Goal: Transaction & Acquisition: Purchase product/service

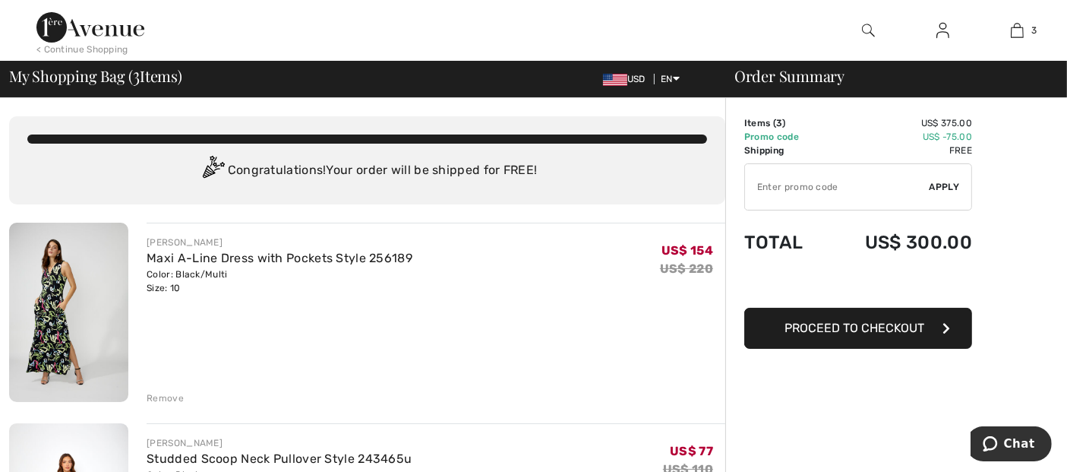
click at [111, 48] on div "< Continue Shopping" at bounding box center [82, 50] width 92 height 14
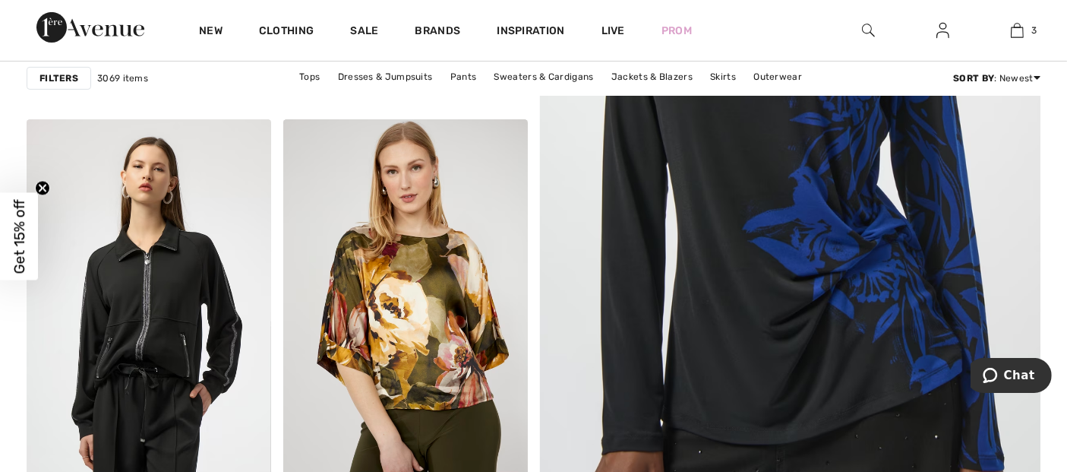
scroll to position [641, 0]
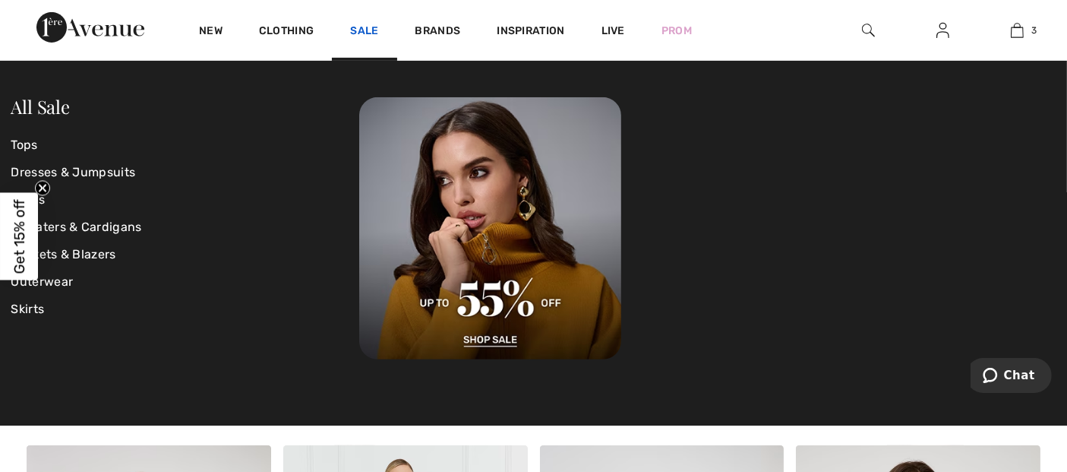
click at [367, 33] on link "Sale" at bounding box center [364, 32] width 28 height 16
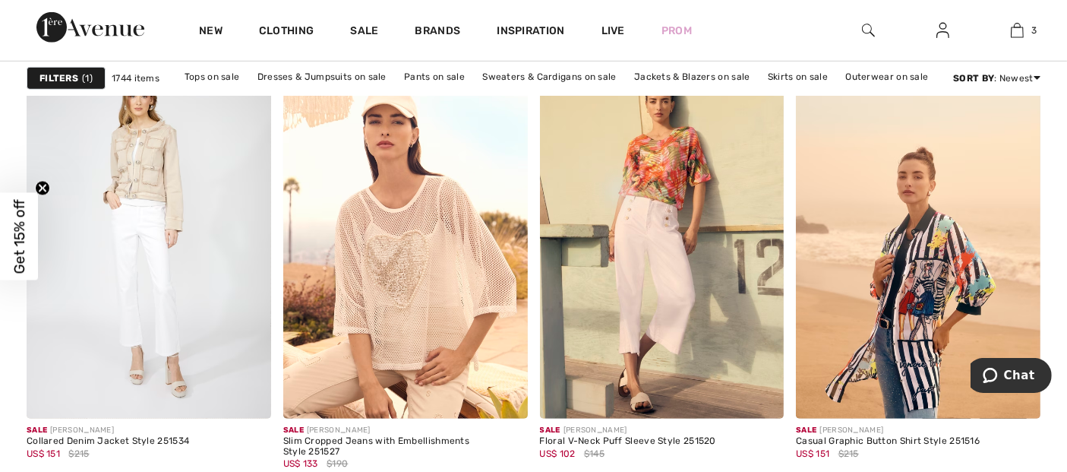
scroll to position [1091, 0]
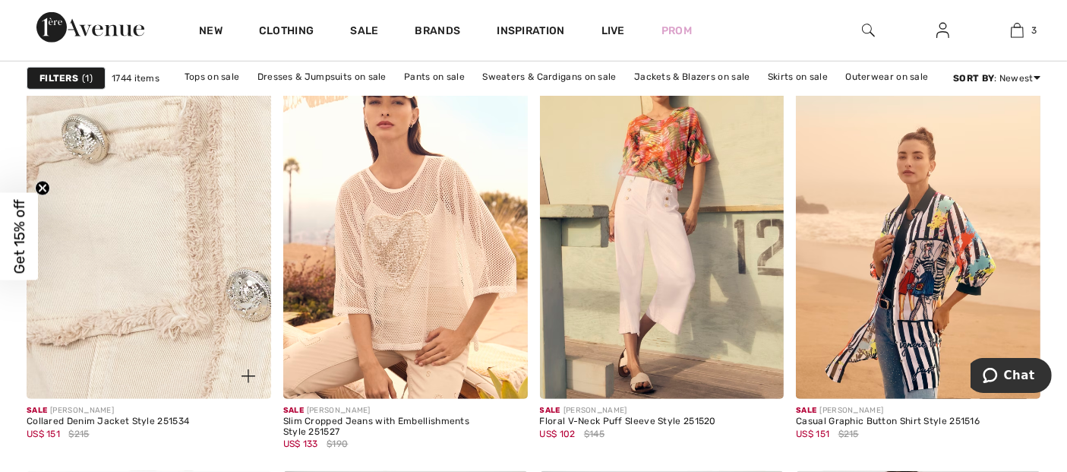
click at [156, 182] on img at bounding box center [149, 215] width 245 height 367
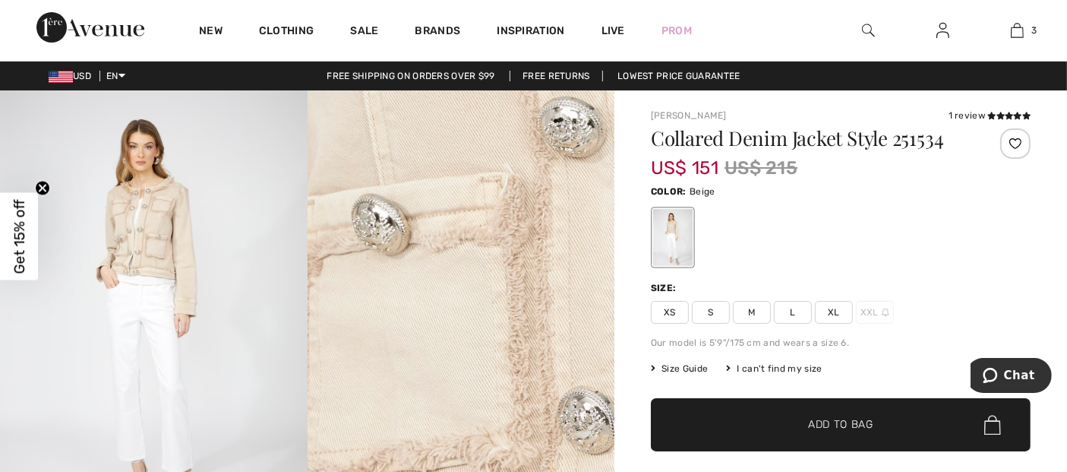
click at [787, 308] on span "L" at bounding box center [793, 312] width 38 height 23
click at [845, 433] on span "✔ Added to Bag Add to Bag" at bounding box center [841, 424] width 380 height 53
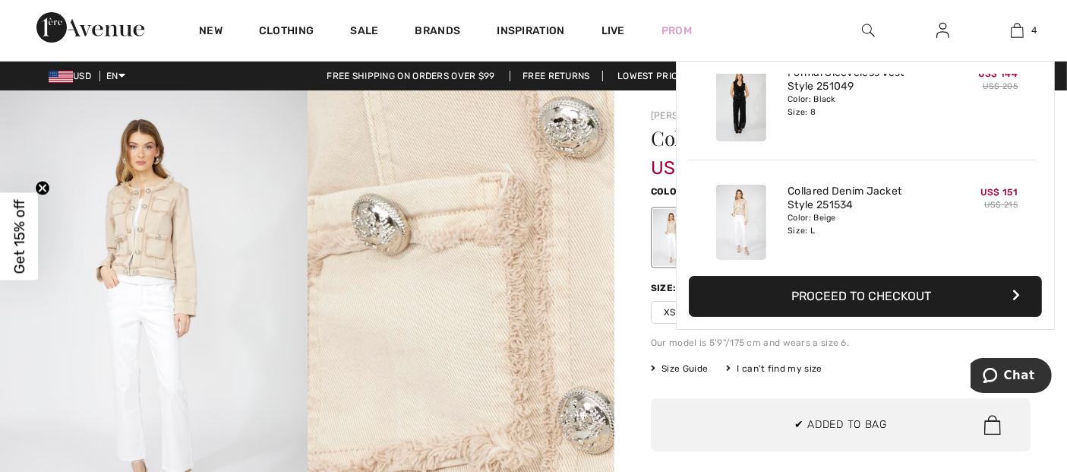
scroll to position [283, 0]
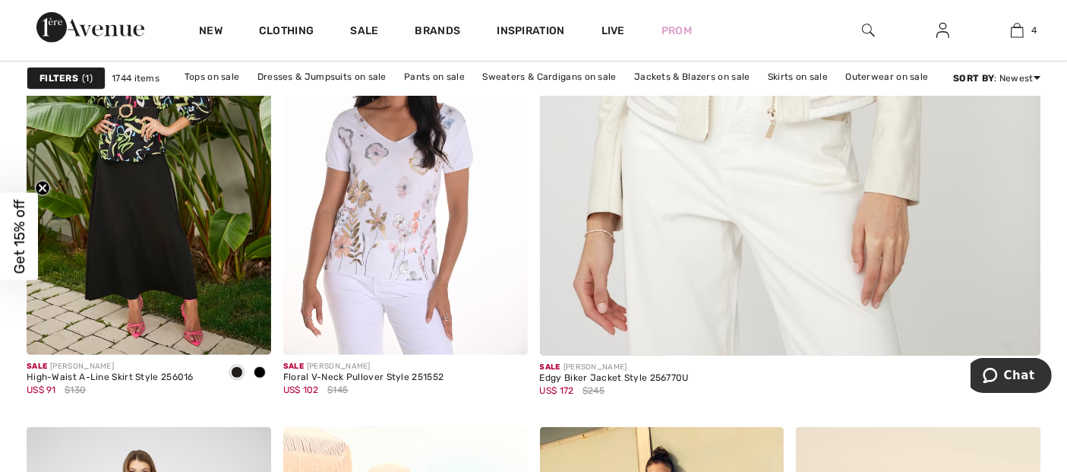
scroll to position [666, 0]
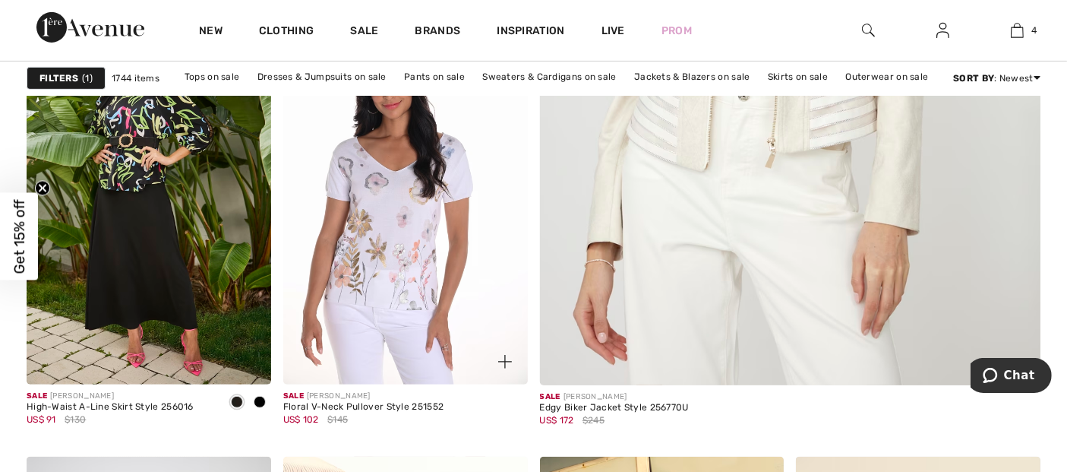
click at [377, 252] on img at bounding box center [405, 201] width 245 height 367
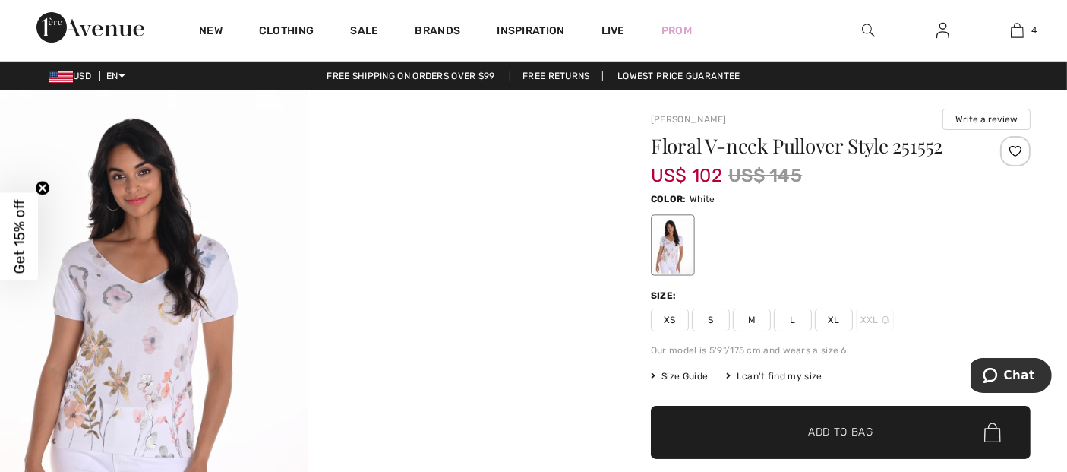
click at [131, 350] on img at bounding box center [154, 320] width 308 height 460
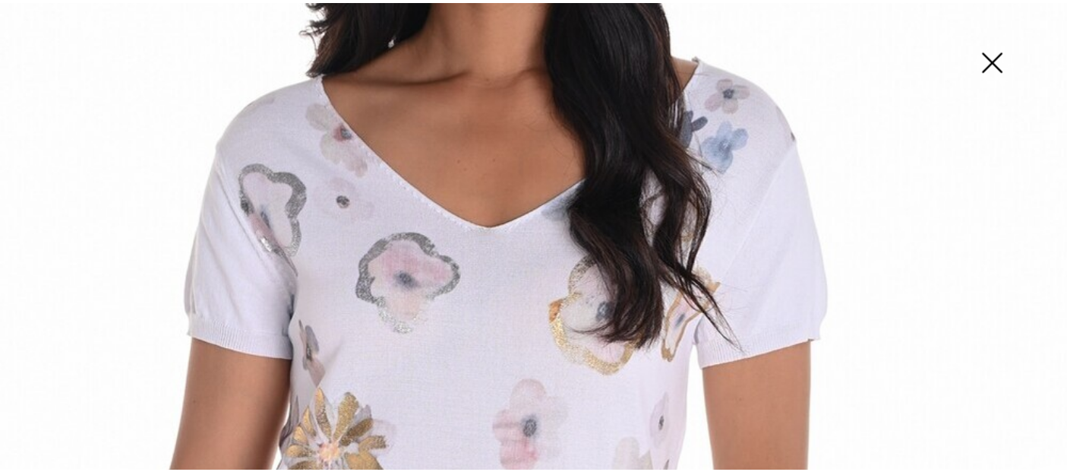
scroll to position [433, 0]
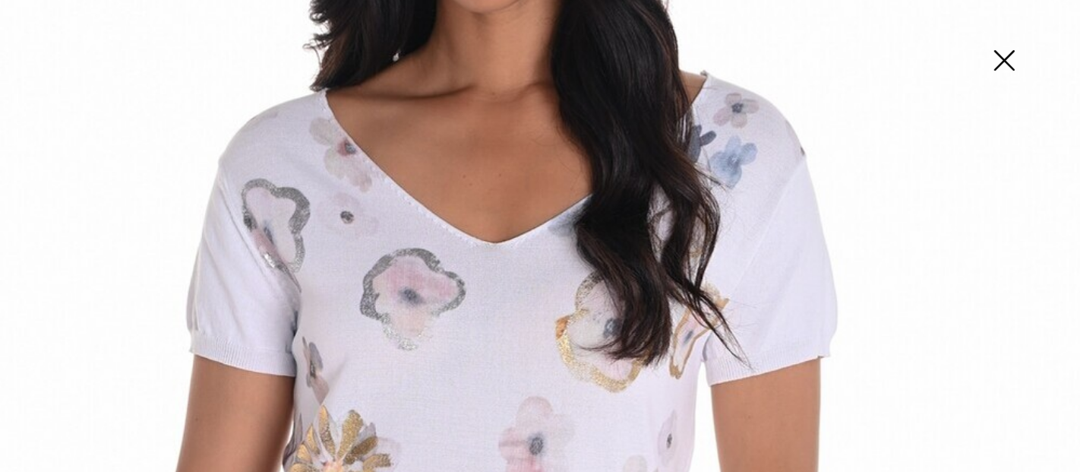
click at [1006, 62] on img at bounding box center [1004, 62] width 76 height 78
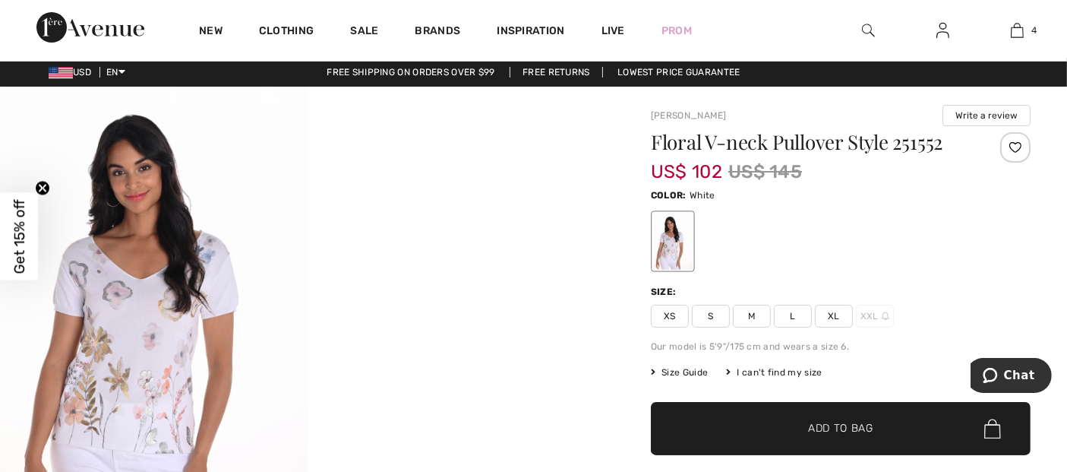
scroll to position [0, 0]
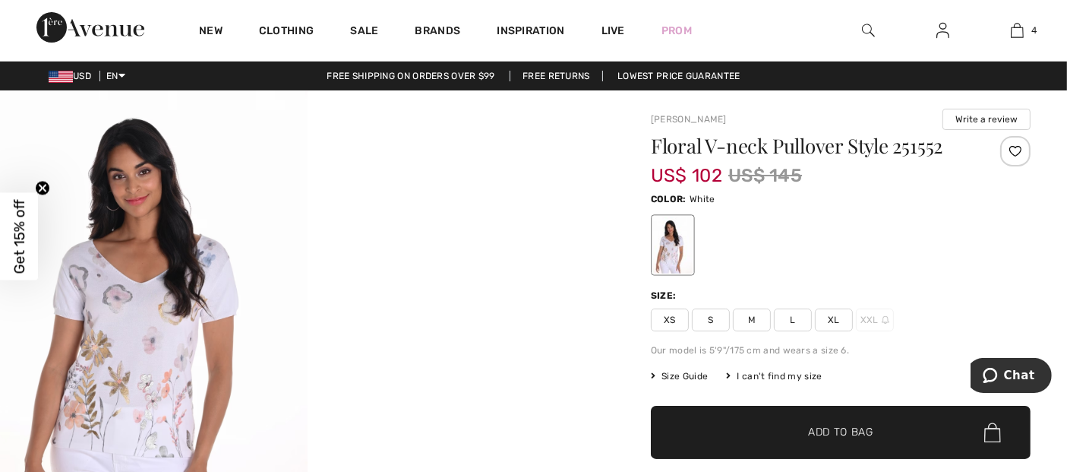
click at [788, 313] on span "L" at bounding box center [793, 319] width 38 height 23
click at [794, 425] on span "✔ Added to Bag" at bounding box center [818, 433] width 93 height 16
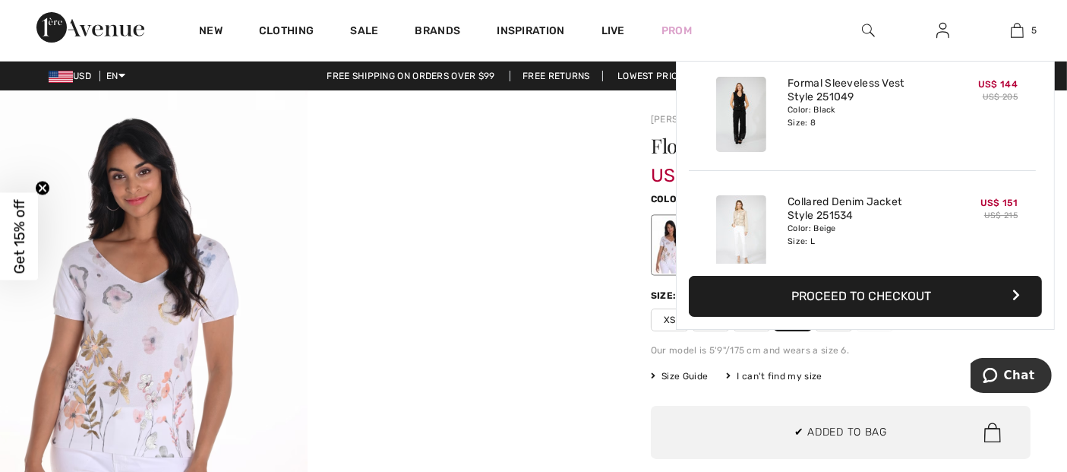
scroll to position [401, 0]
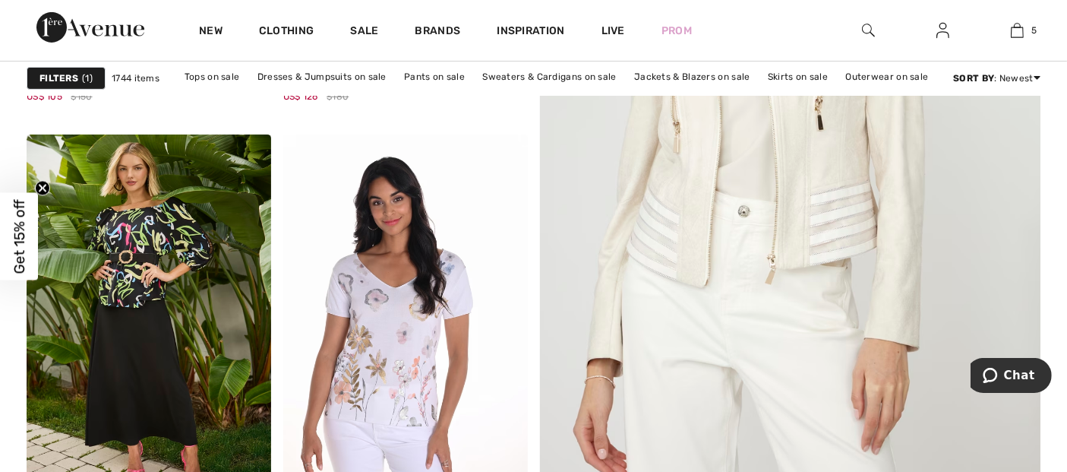
scroll to position [520, 0]
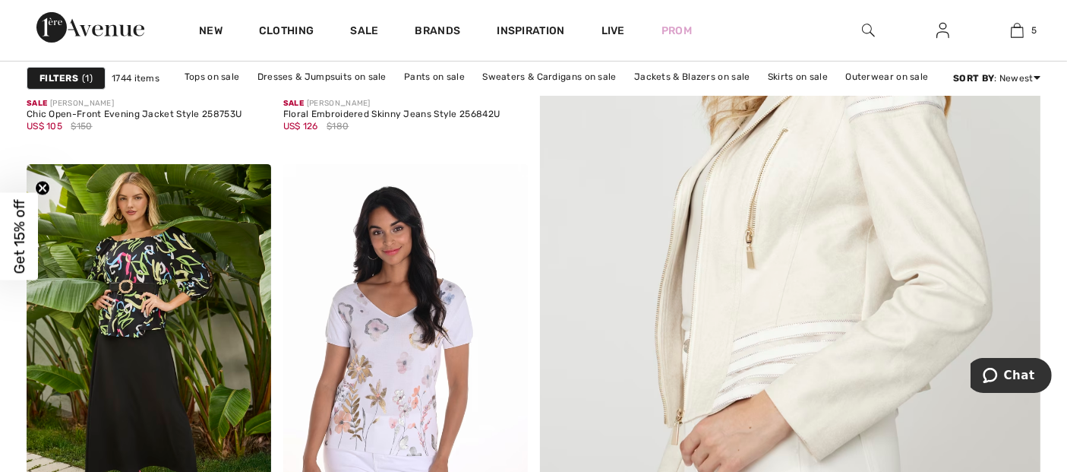
click at [696, 296] on img at bounding box center [790, 176] width 601 height 902
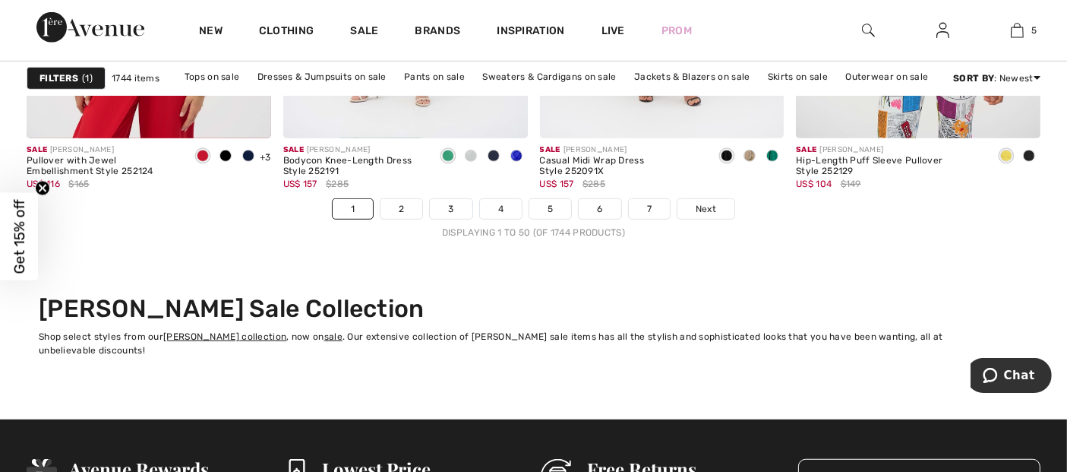
scroll to position [6747, 0]
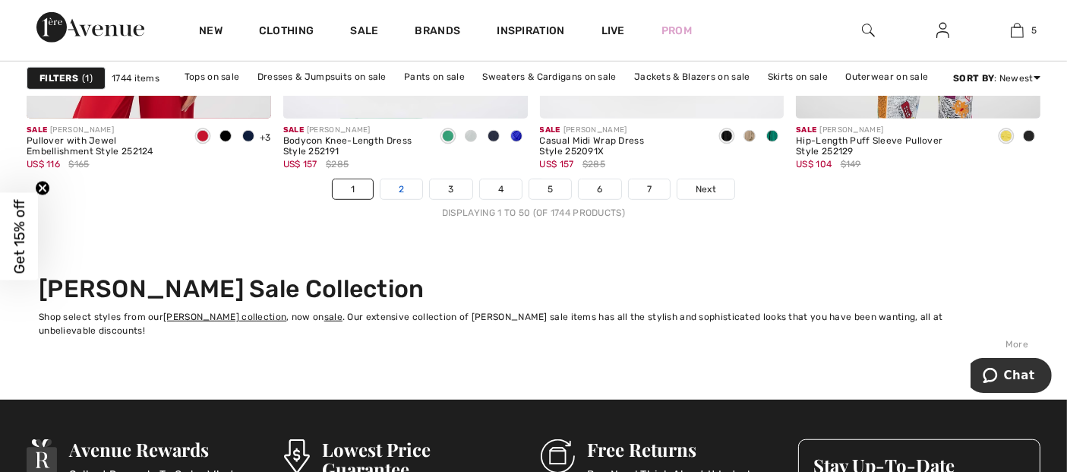
click at [399, 187] on link "2" at bounding box center [402, 189] width 42 height 20
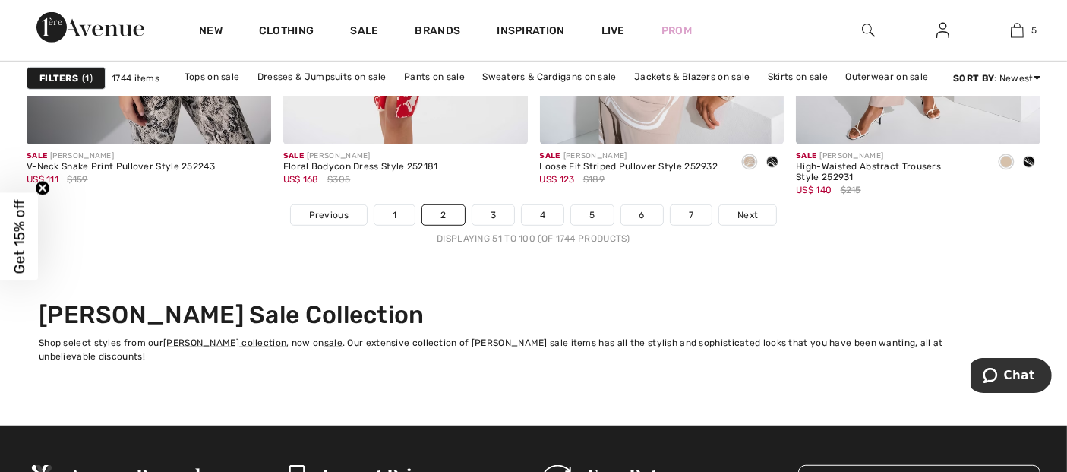
scroll to position [6732, 0]
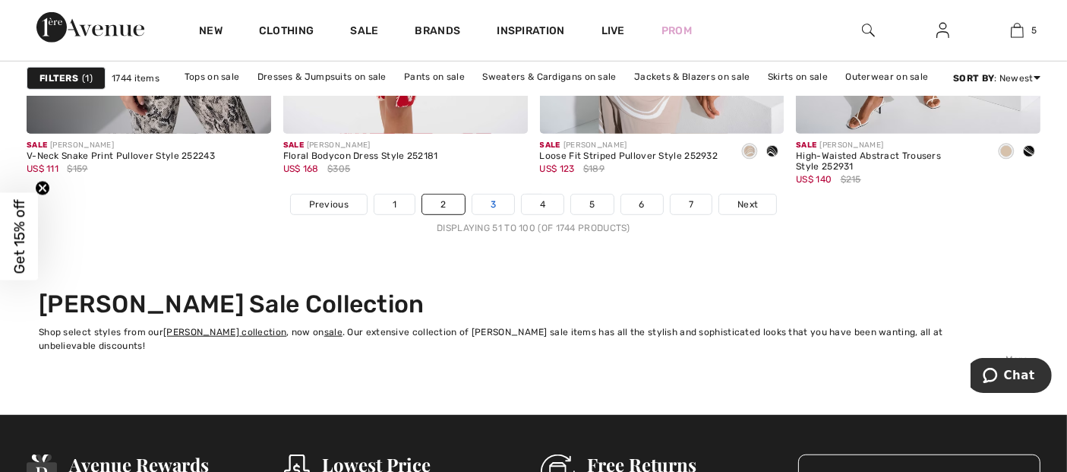
click at [490, 204] on link "3" at bounding box center [493, 204] width 42 height 20
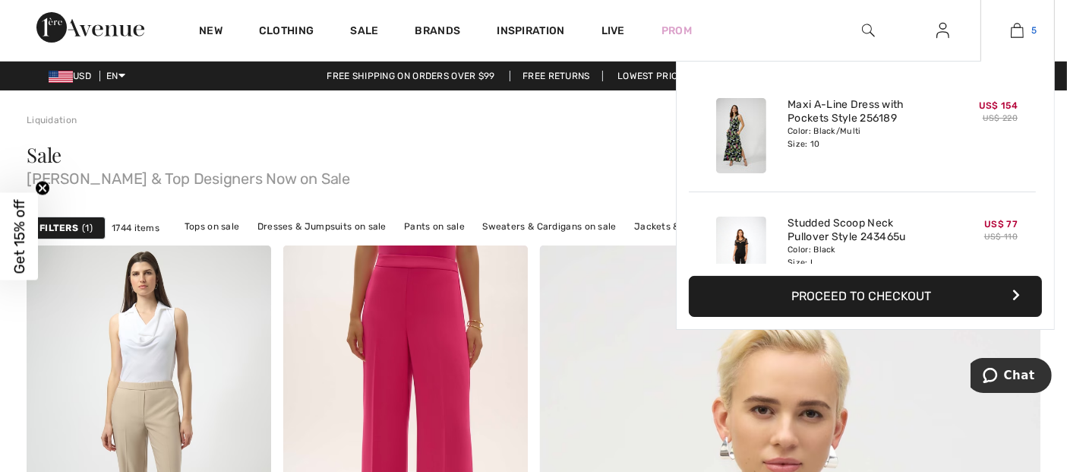
click at [1019, 29] on img at bounding box center [1017, 30] width 13 height 18
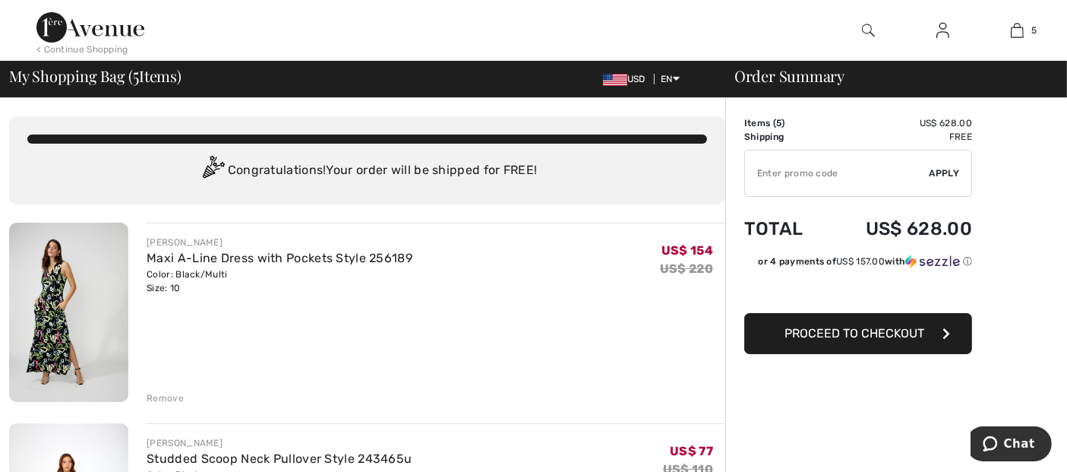
click at [805, 173] on input "TEXT" at bounding box center [837, 173] width 185 height 46
type input "EXTRA20"
click at [943, 172] on span "Apply" at bounding box center [945, 173] width 30 height 14
